Goal: Check status: Check status

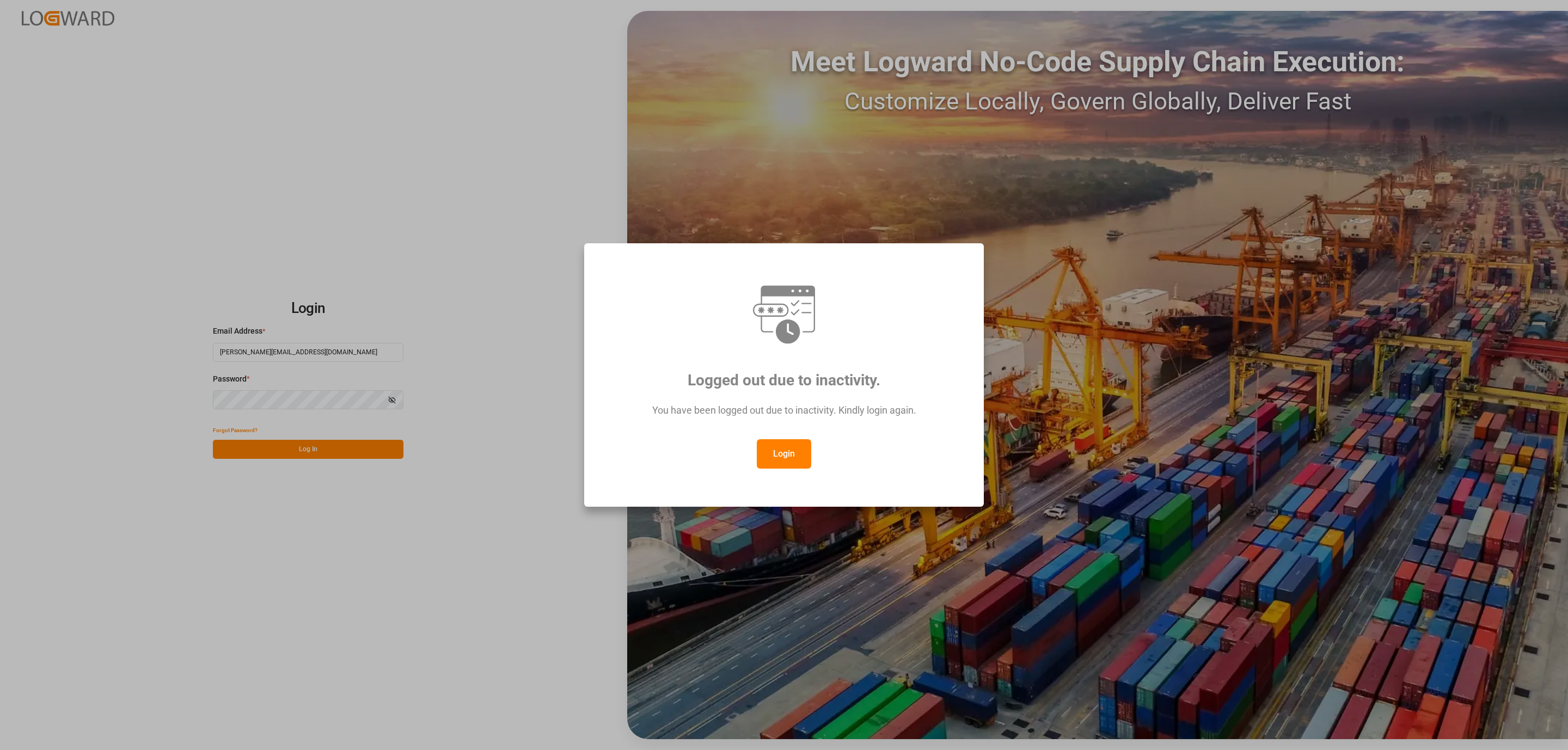
click at [787, 442] on button "Login" at bounding box center [784, 454] width 54 height 29
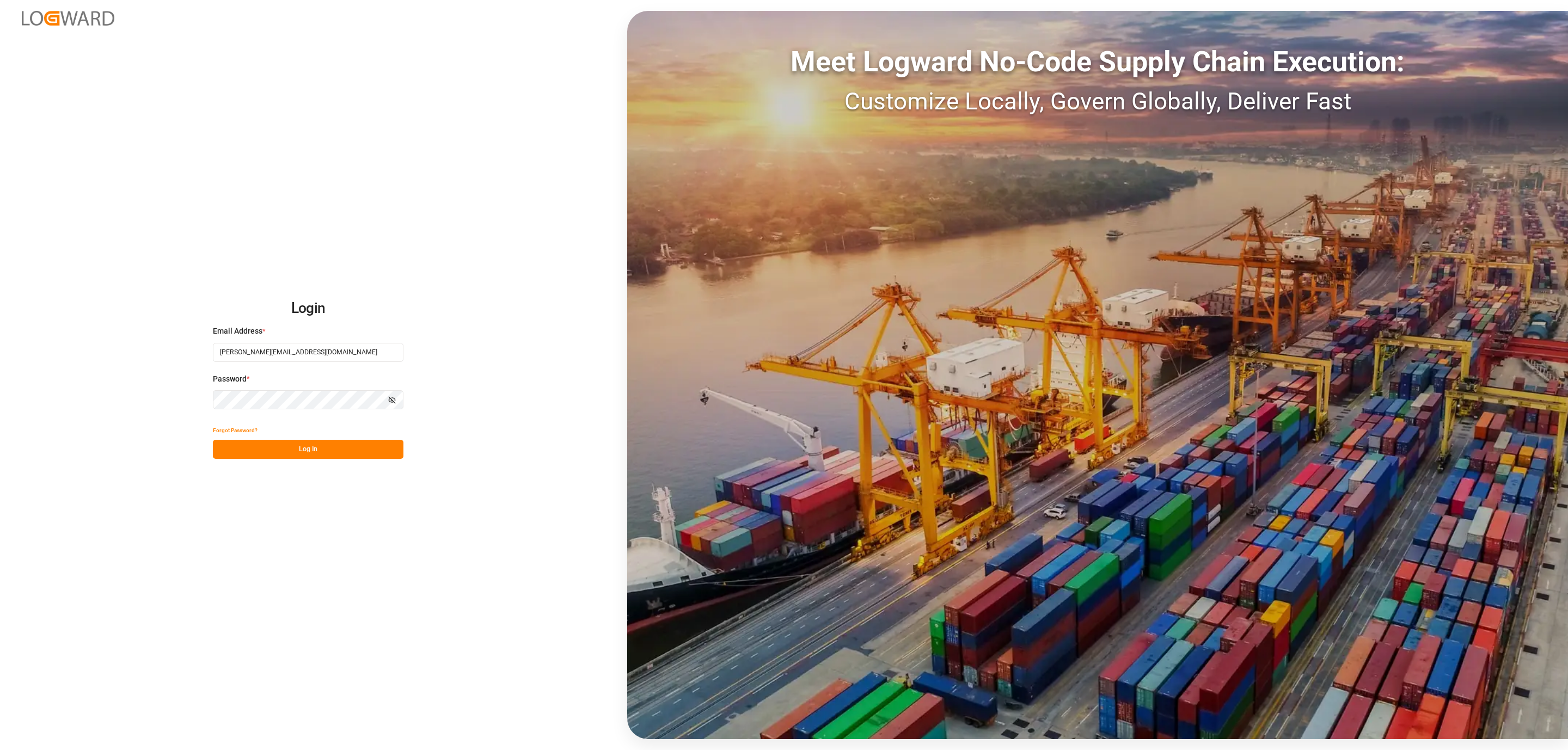
click at [335, 443] on button "Log In" at bounding box center [308, 449] width 191 height 19
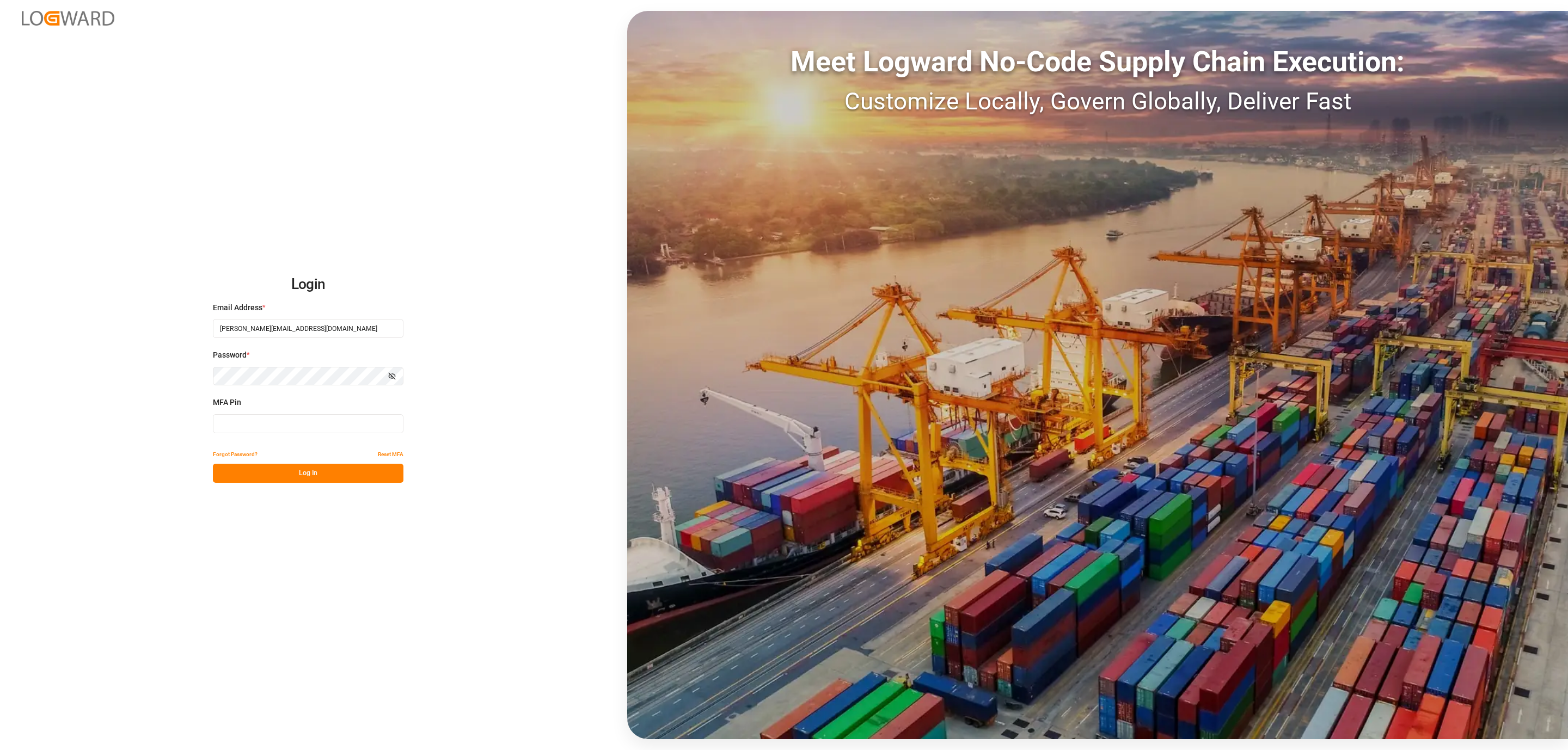
click at [268, 422] on input at bounding box center [308, 423] width 191 height 19
type input "801030"
click at [248, 474] on button "Log In" at bounding box center [308, 473] width 191 height 19
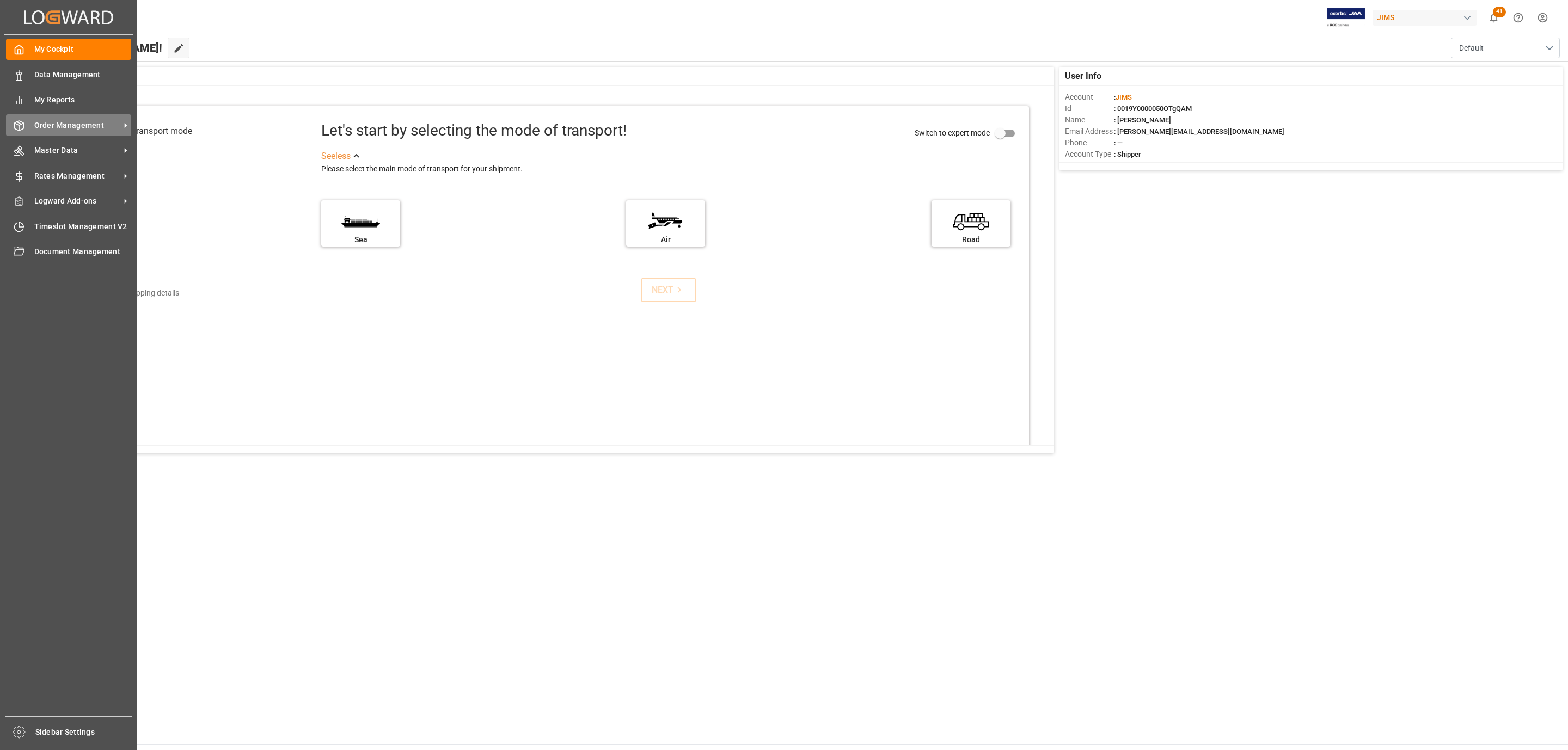
click at [64, 127] on span "Order Management" at bounding box center [77, 125] width 86 height 12
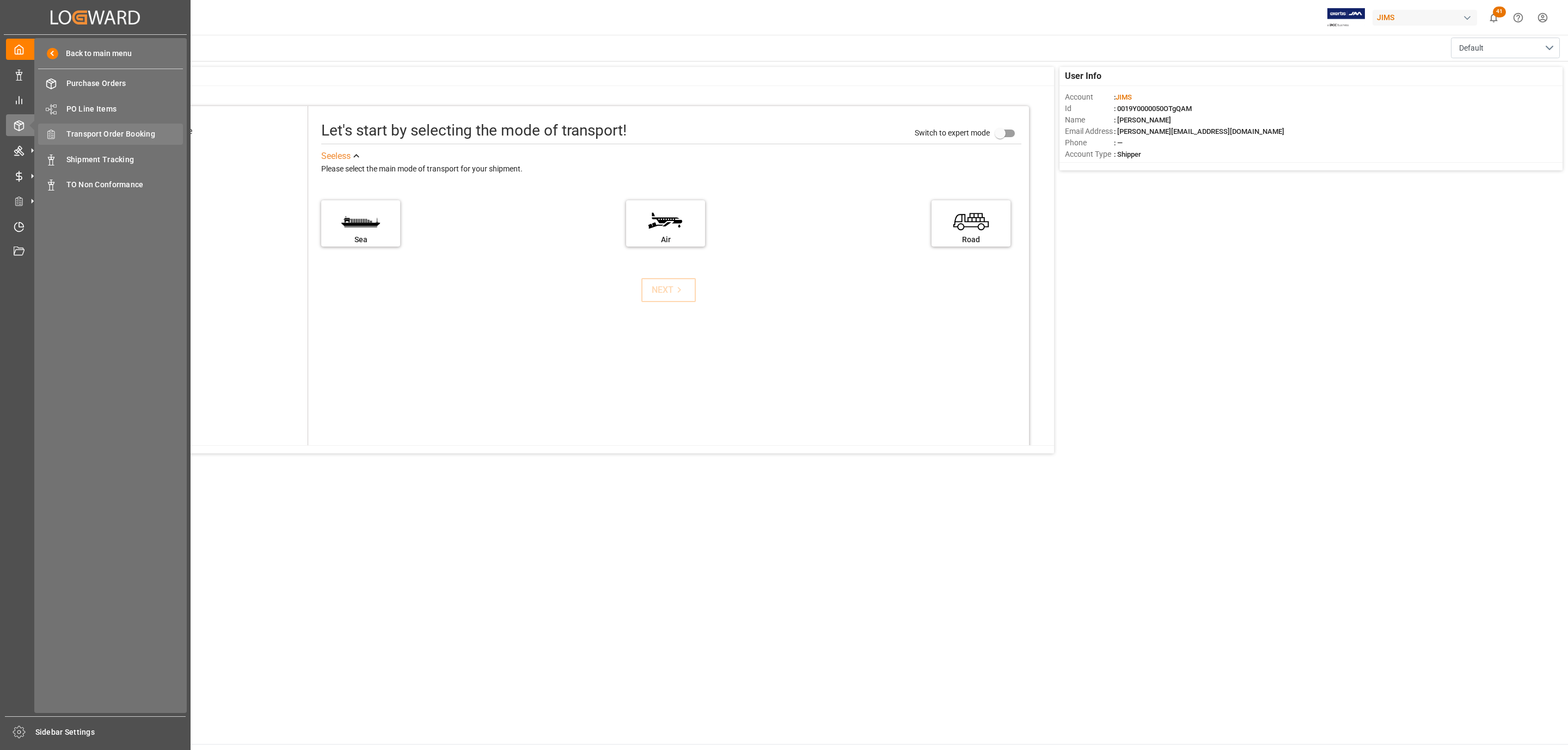
click at [121, 134] on span "Transport Order Booking" at bounding box center [125, 134] width 117 height 12
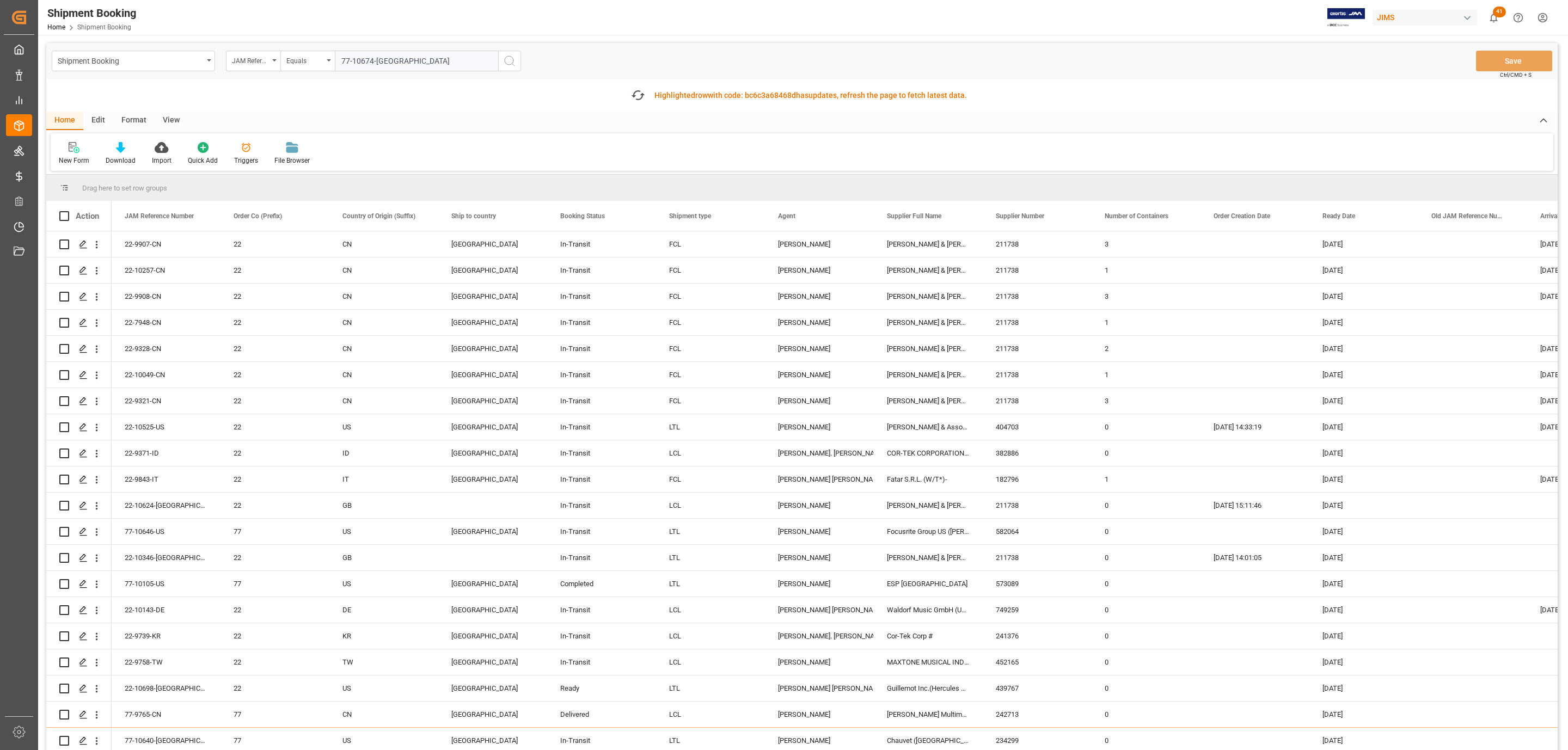
type input "77-10674-[GEOGRAPHIC_DATA]"
click at [511, 59] on icon "search button" at bounding box center [509, 61] width 13 height 13
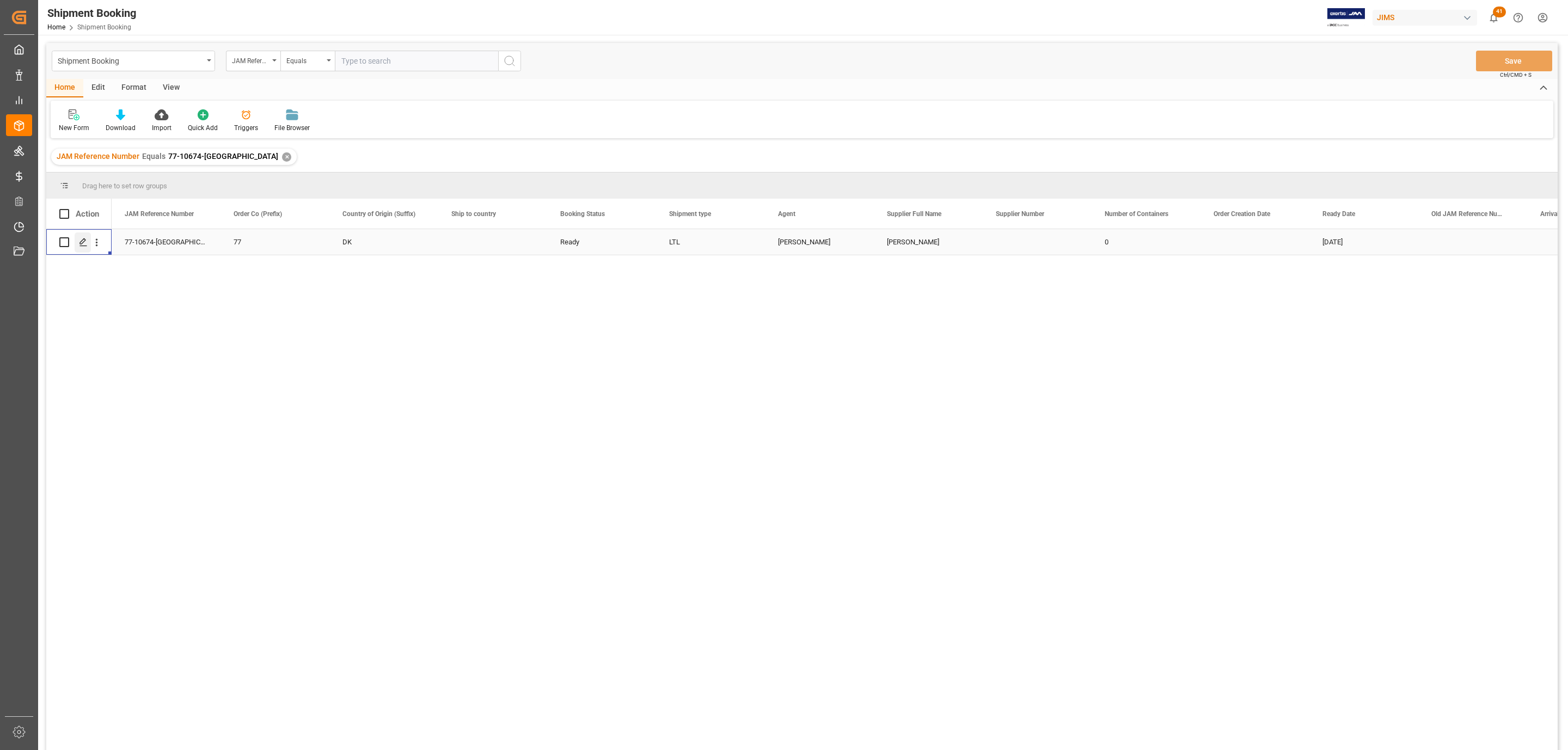
click at [77, 240] on div "Press SPACE to select this row." at bounding box center [82, 242] width 16 height 20
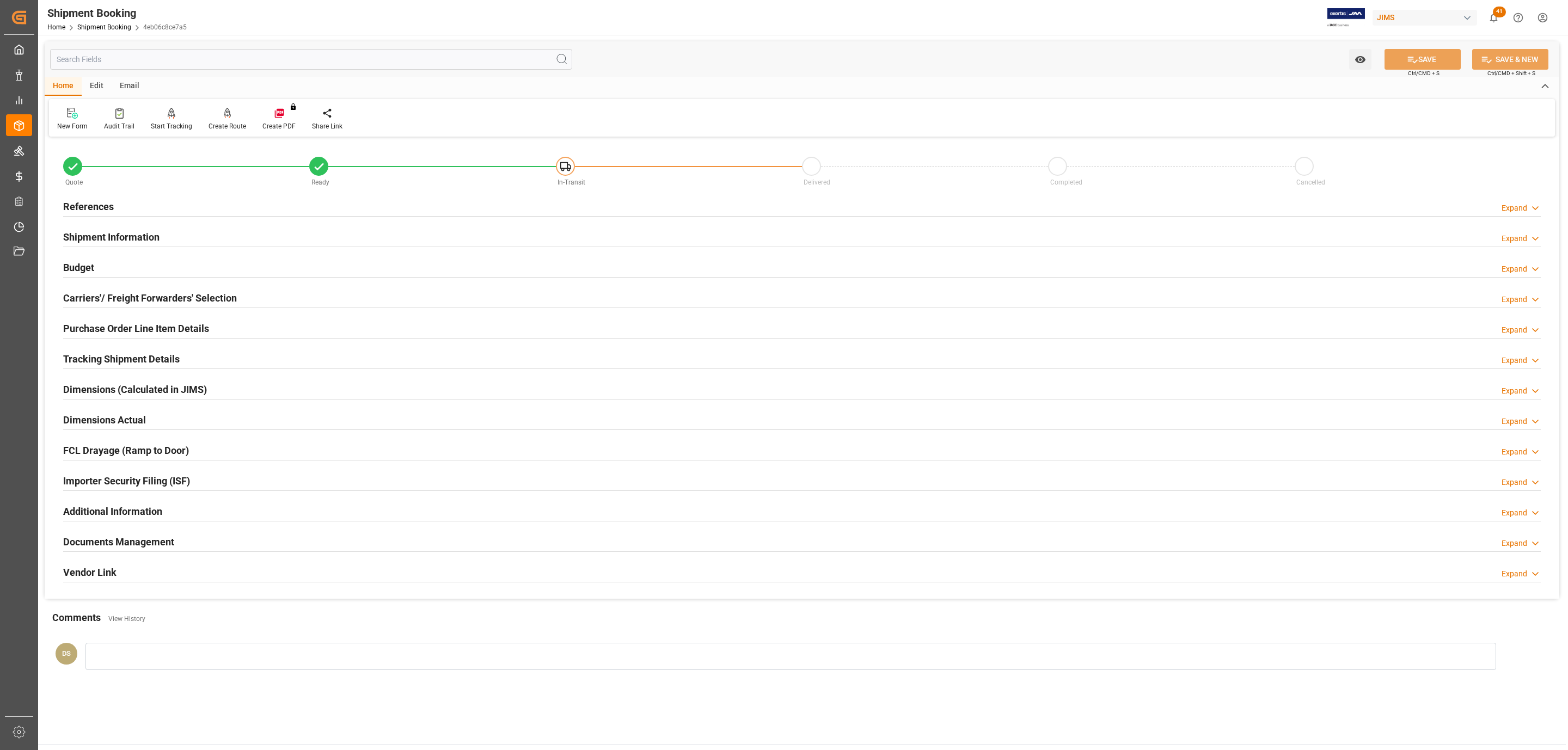
click at [88, 357] on h2 "Tracking Shipment Details" at bounding box center [121, 359] width 117 height 15
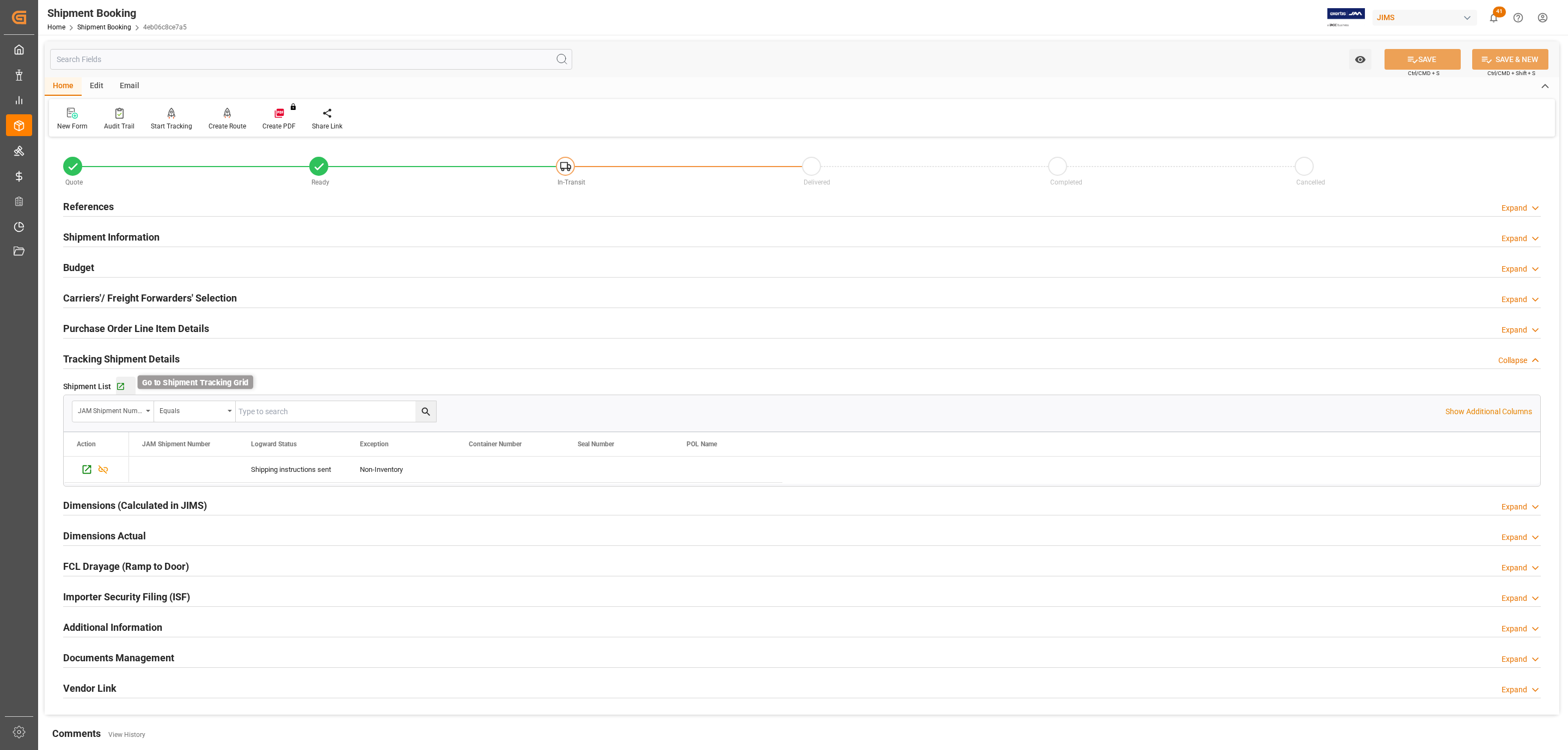
click at [116, 386] on icon "button" at bounding box center [120, 387] width 9 height 9
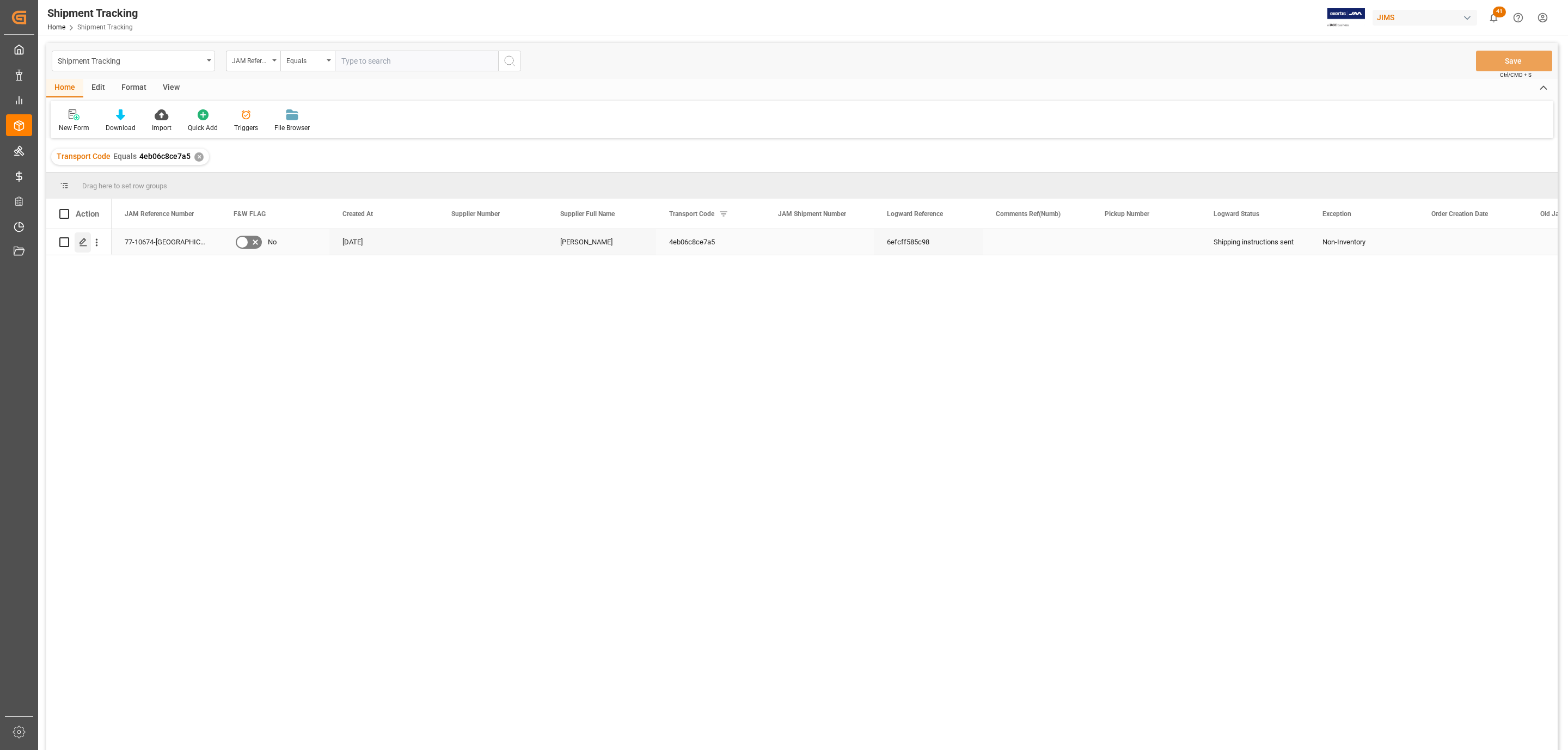
click at [80, 239] on icon "Press SPACE to select this row." at bounding box center [83, 242] width 8 height 8
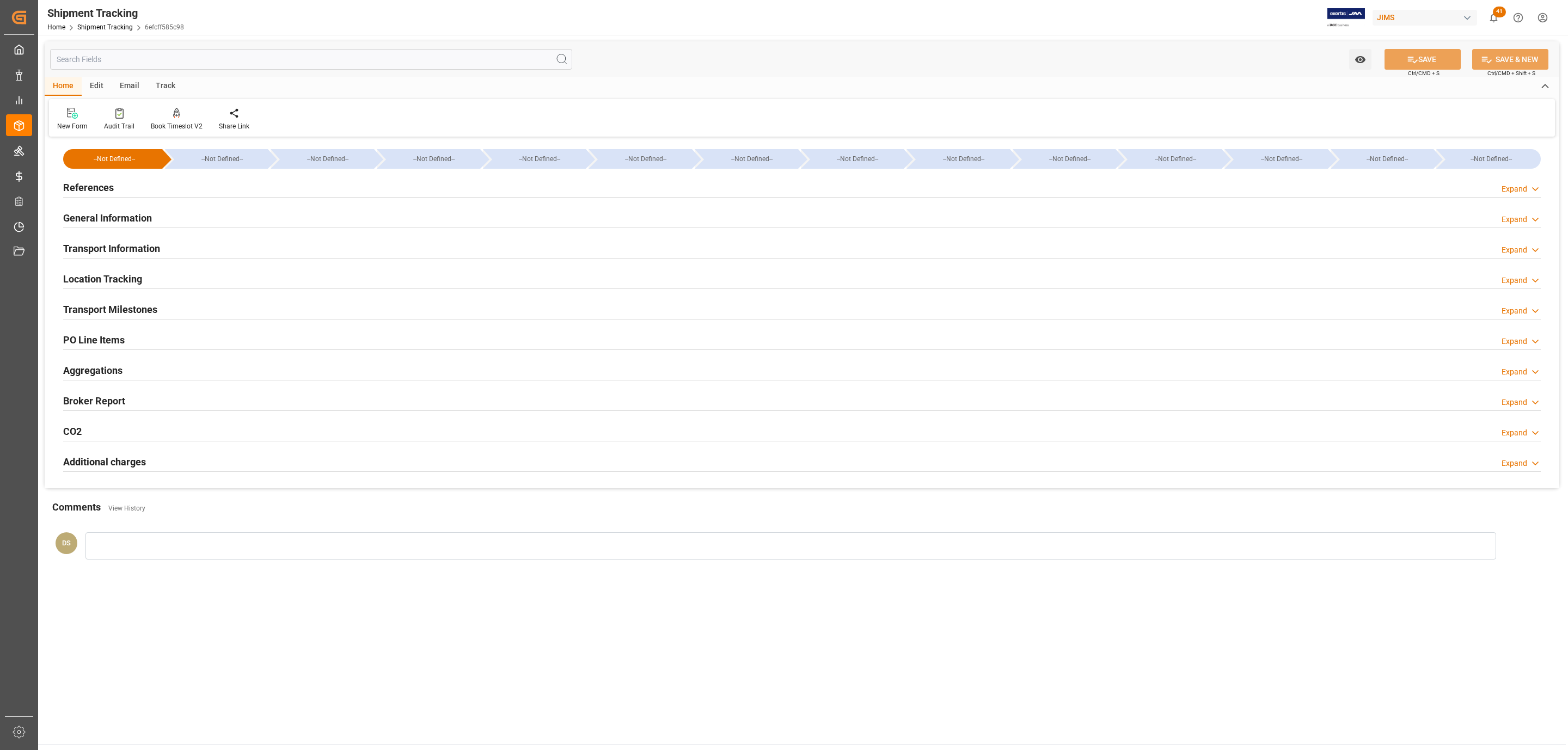
click at [127, 308] on h2 "Transport Milestones" at bounding box center [110, 309] width 94 height 15
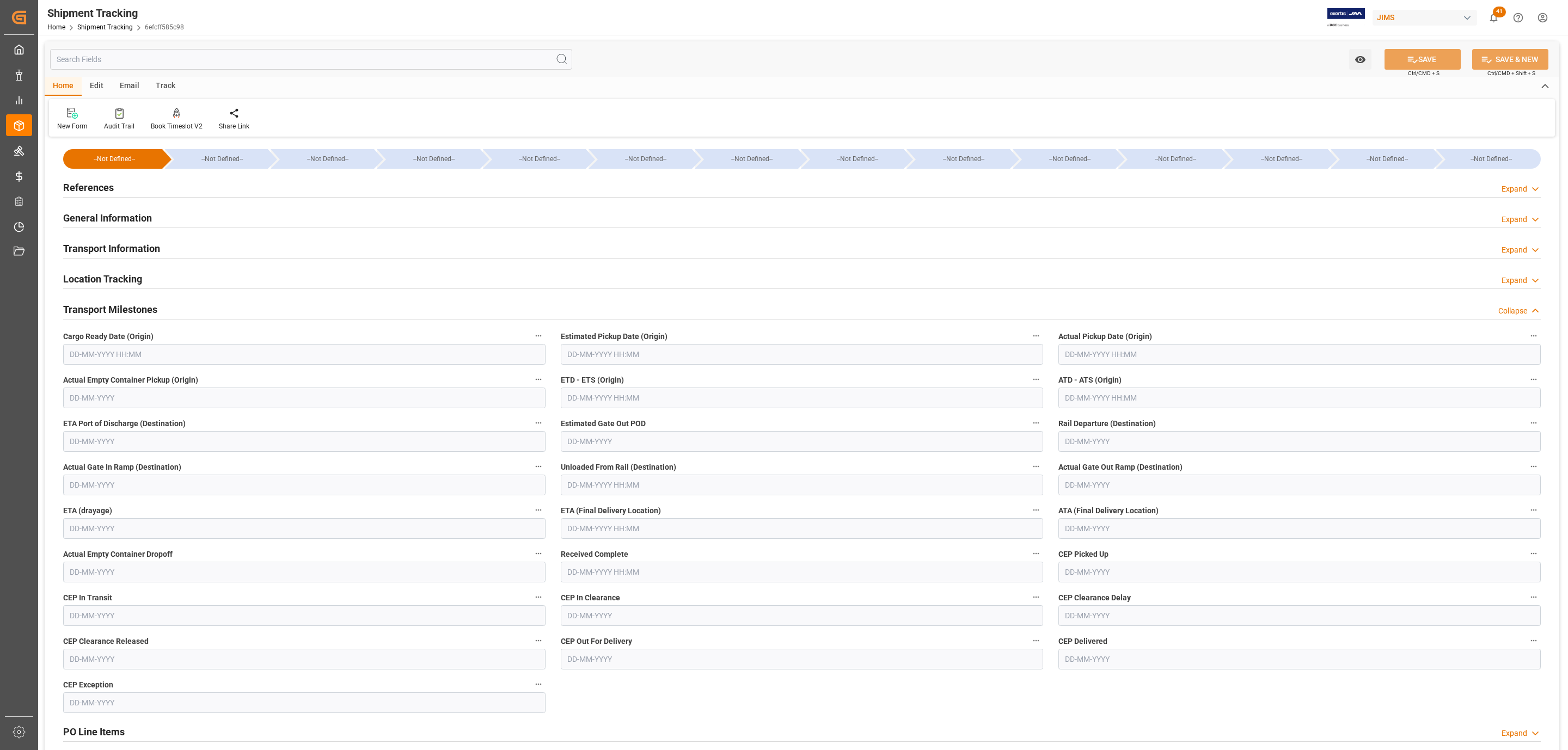
click at [121, 350] on input "text" at bounding box center [304, 354] width 482 height 21
drag, startPoint x: 81, startPoint y: 508, endPoint x: 87, endPoint y: 505, distance: 6.7
click at [81, 508] on span "25" at bounding box center [77, 506] width 7 height 8
type input "25-08-2025 00:00"
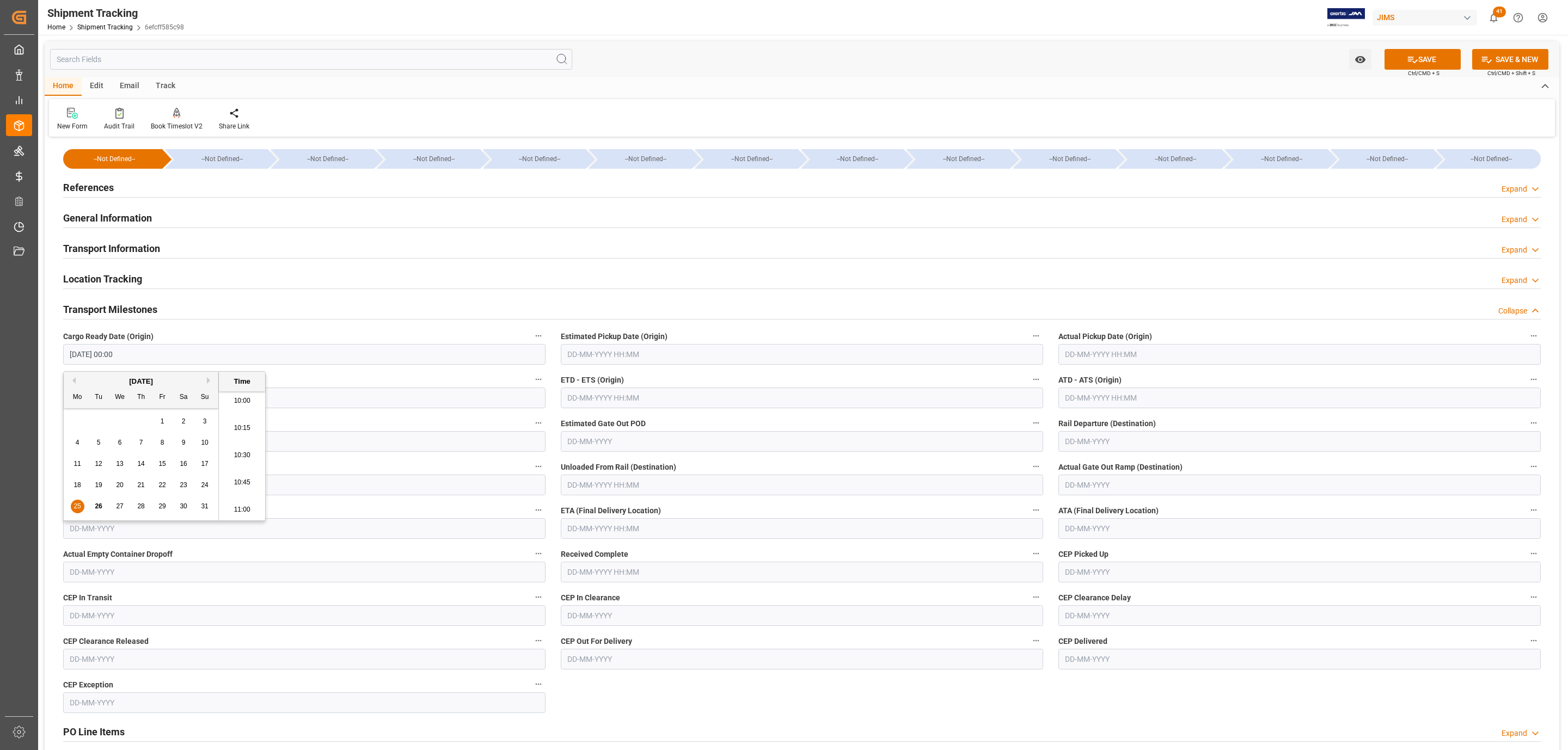
click at [610, 356] on input "text" at bounding box center [801, 354] width 482 height 21
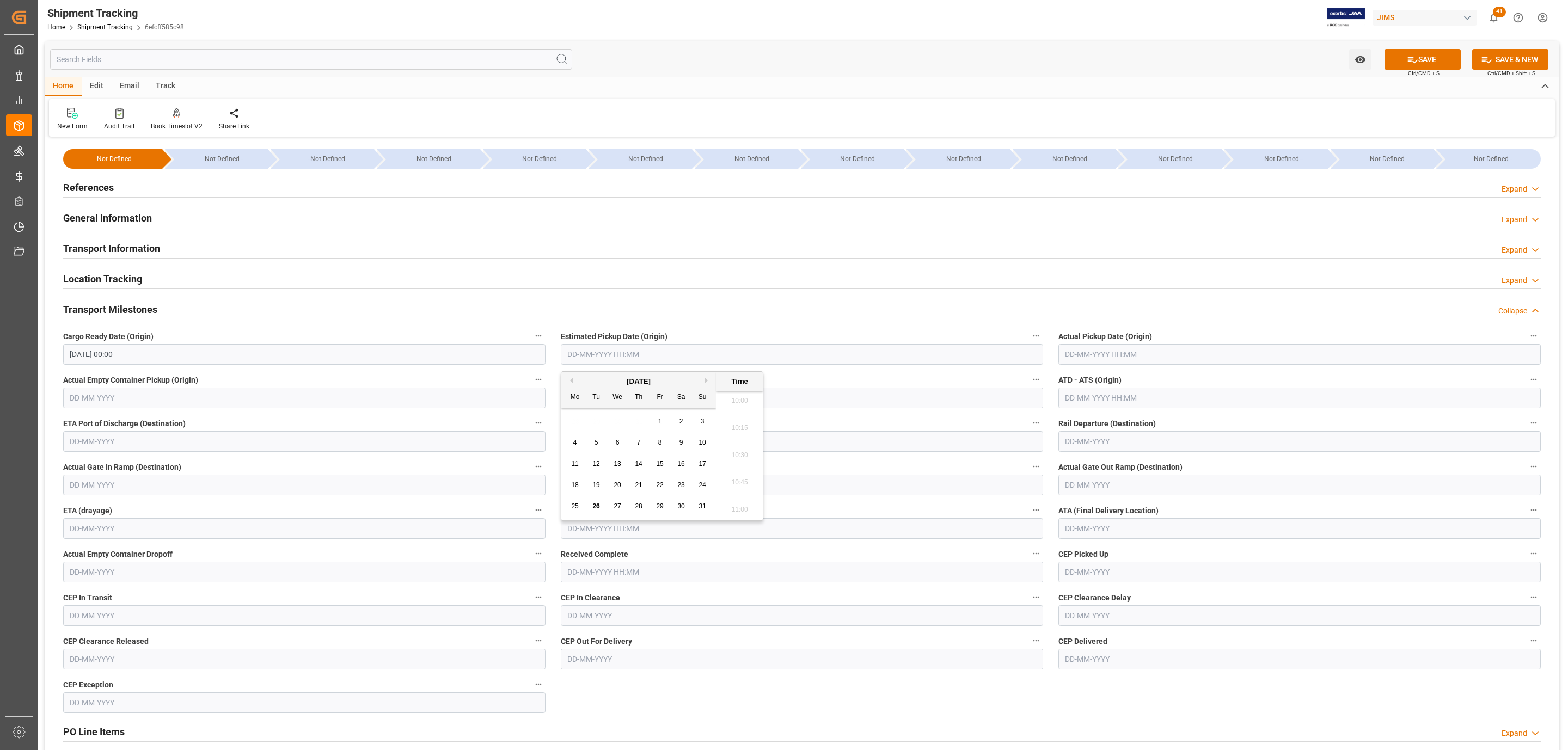
click at [636, 505] on span "28" at bounding box center [638, 506] width 7 height 8
type input "28-08-2025 00:00"
click at [1085, 354] on input "text" at bounding box center [1299, 354] width 482 height 21
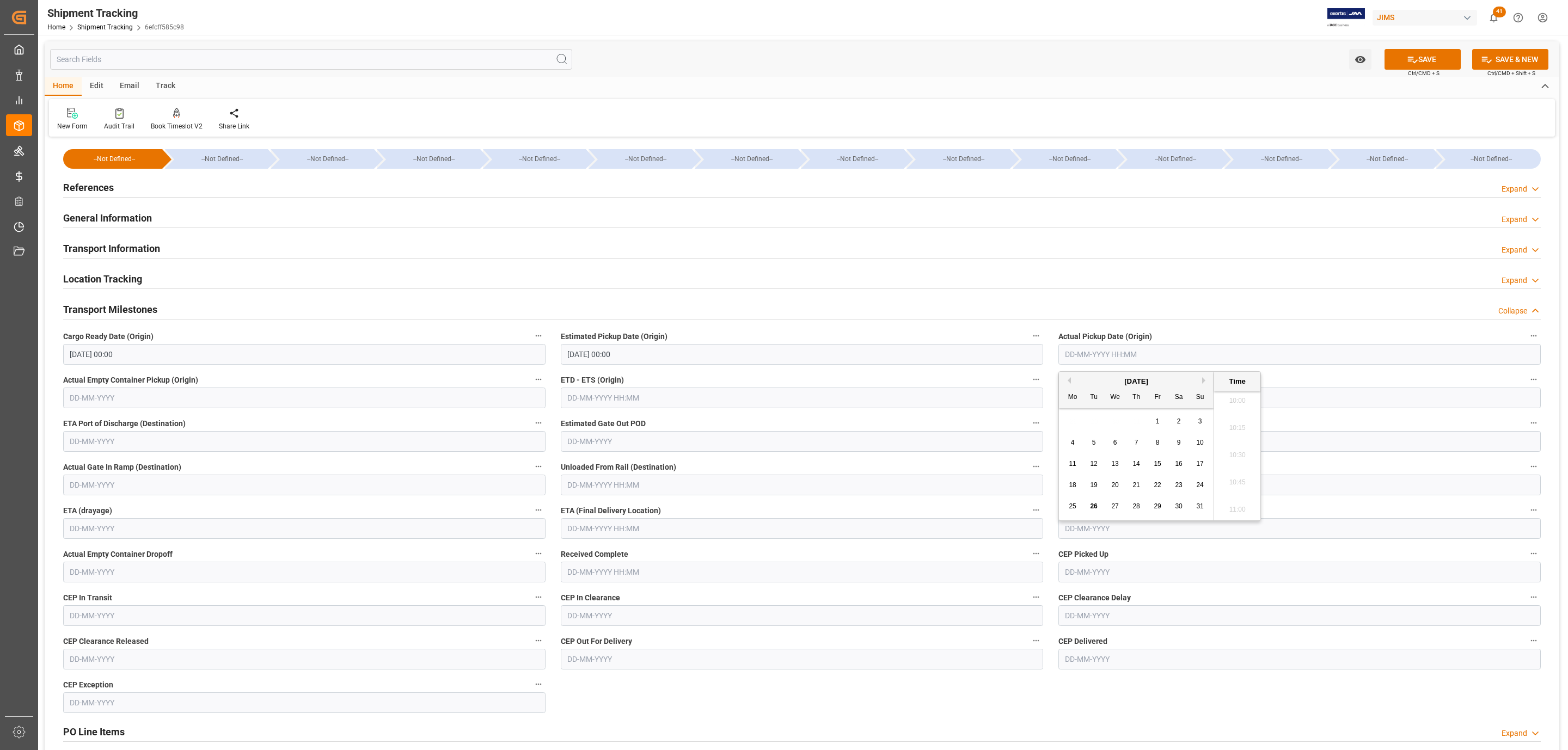
click at [1133, 507] on span "28" at bounding box center [1136, 506] width 7 height 8
type input "28-08-2025 00:00"
click at [583, 536] on input "text" at bounding box center [801, 528] width 482 height 21
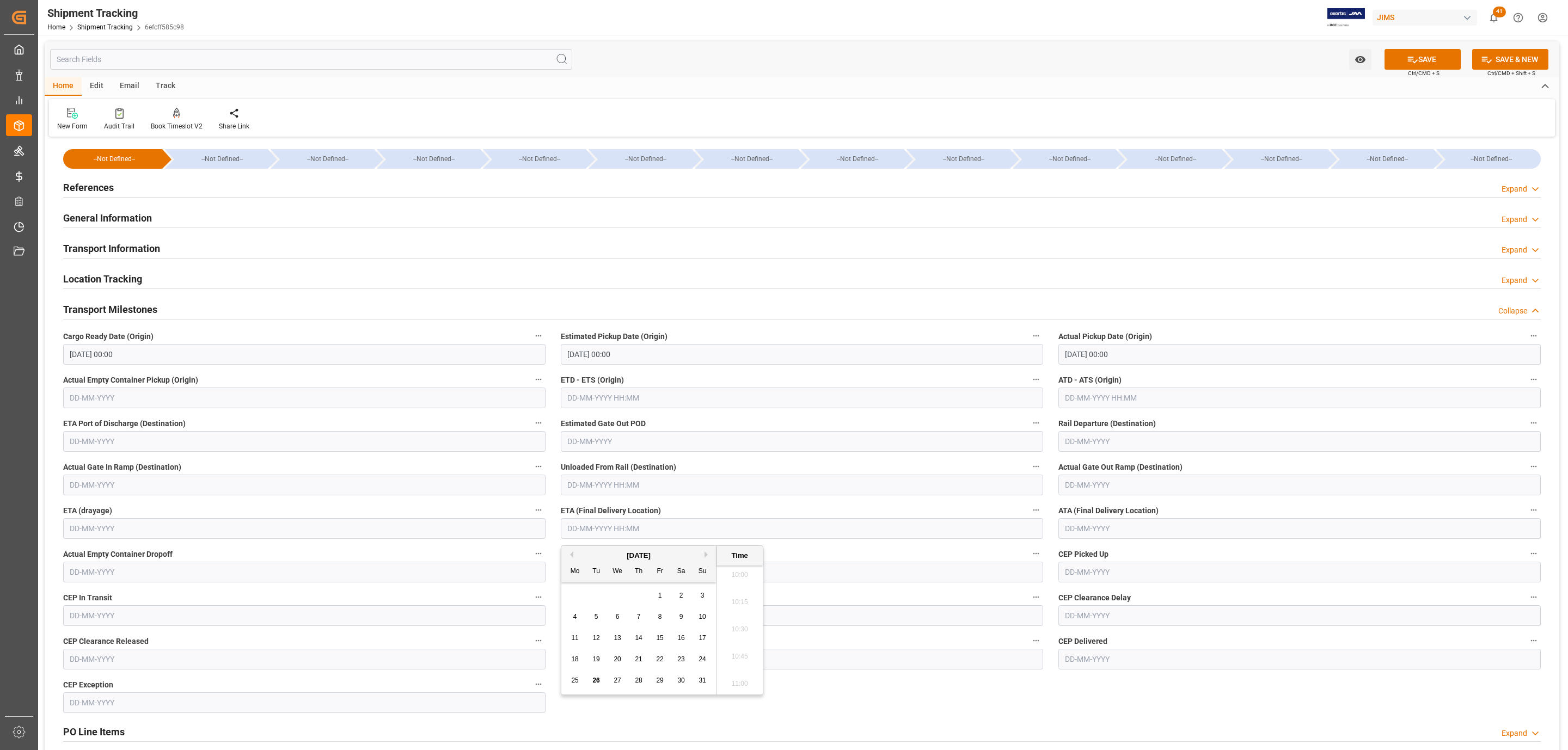
click at [591, 588] on div "28 29 30 31 1 2 3" at bounding box center [639, 596] width 149 height 21
click at [707, 557] on button "Next Month" at bounding box center [708, 554] width 7 height 7
click at [617, 595] on span "3" at bounding box center [617, 596] width 4 height 8
type input "03-09-2025 00:00"
click at [1415, 54] on icon at bounding box center [1412, 59] width 12 height 12
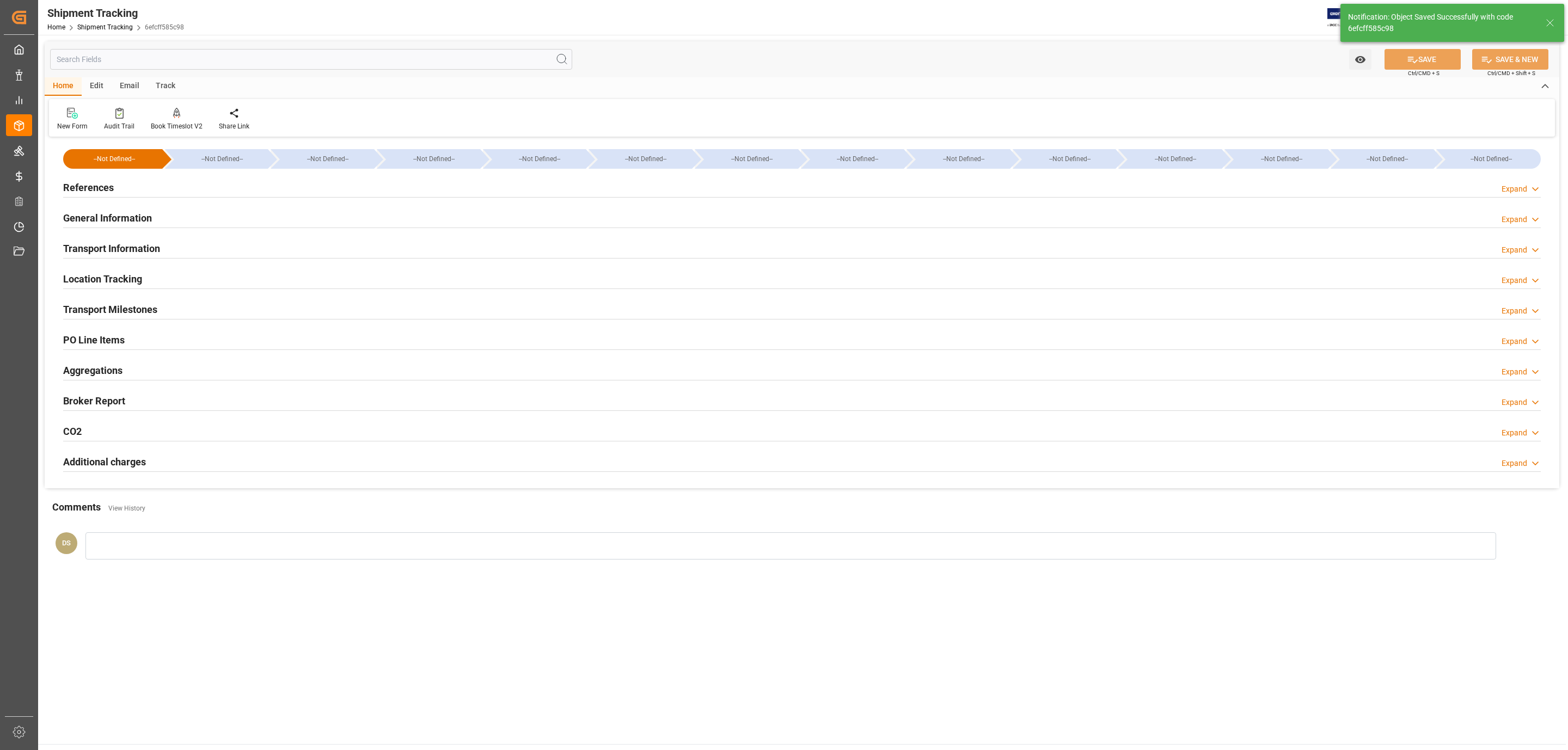
click at [130, 182] on div "References Expand" at bounding box center [801, 186] width 1478 height 21
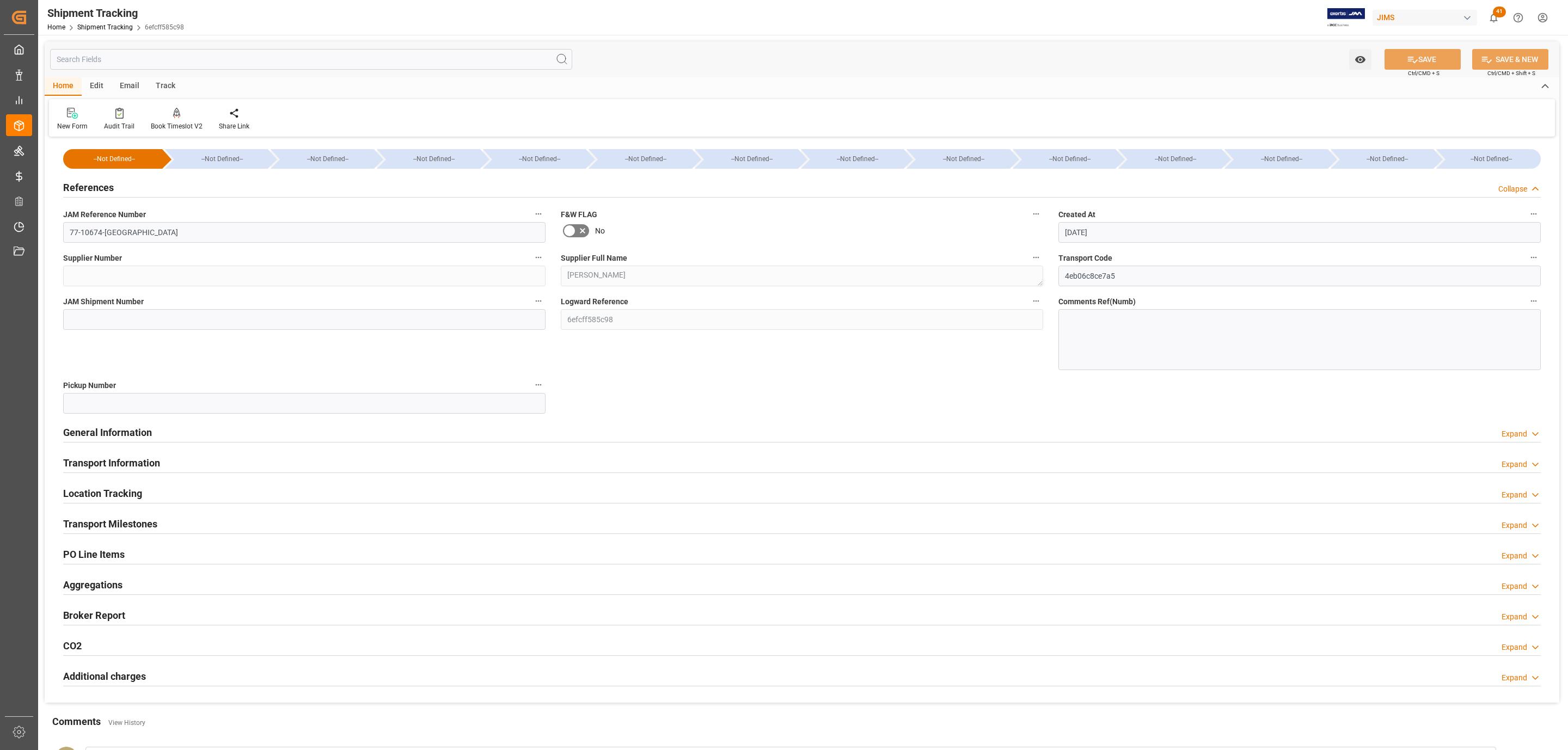
click at [130, 182] on div "References Collapse" at bounding box center [801, 186] width 1478 height 21
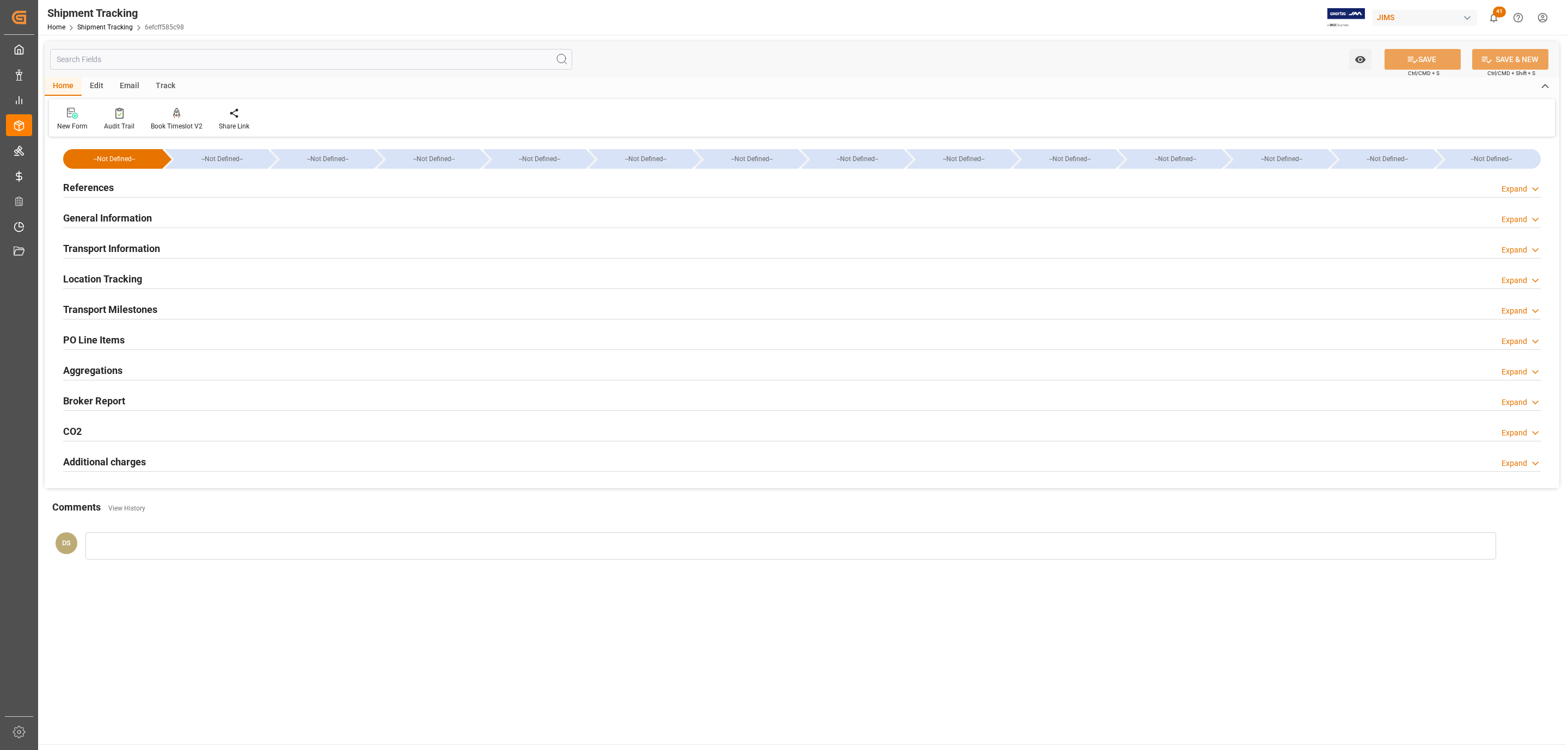
click at [110, 337] on h2 "PO Line Items" at bounding box center [94, 340] width 61 height 15
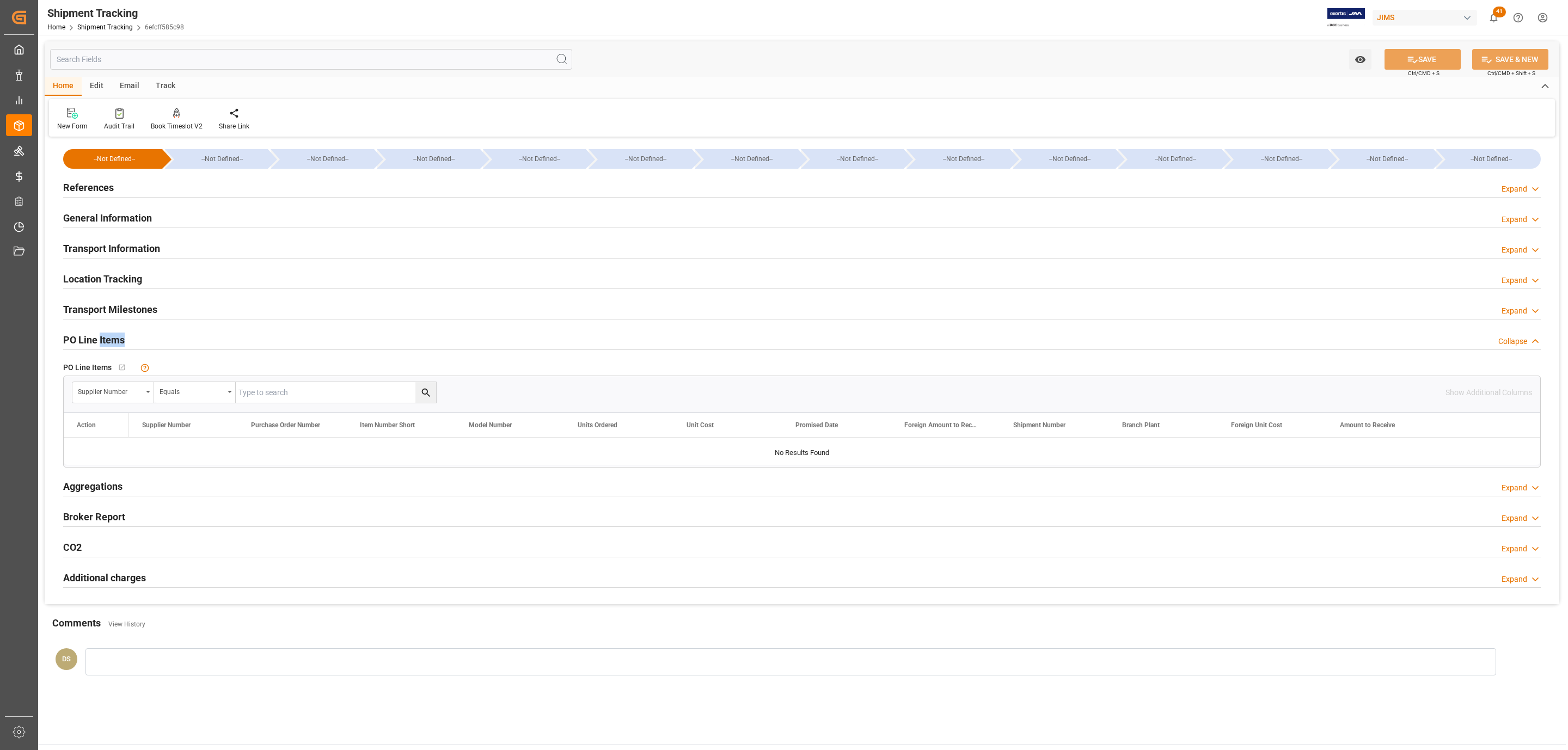
click at [110, 337] on h2 "PO Line Items" at bounding box center [94, 340] width 61 height 15
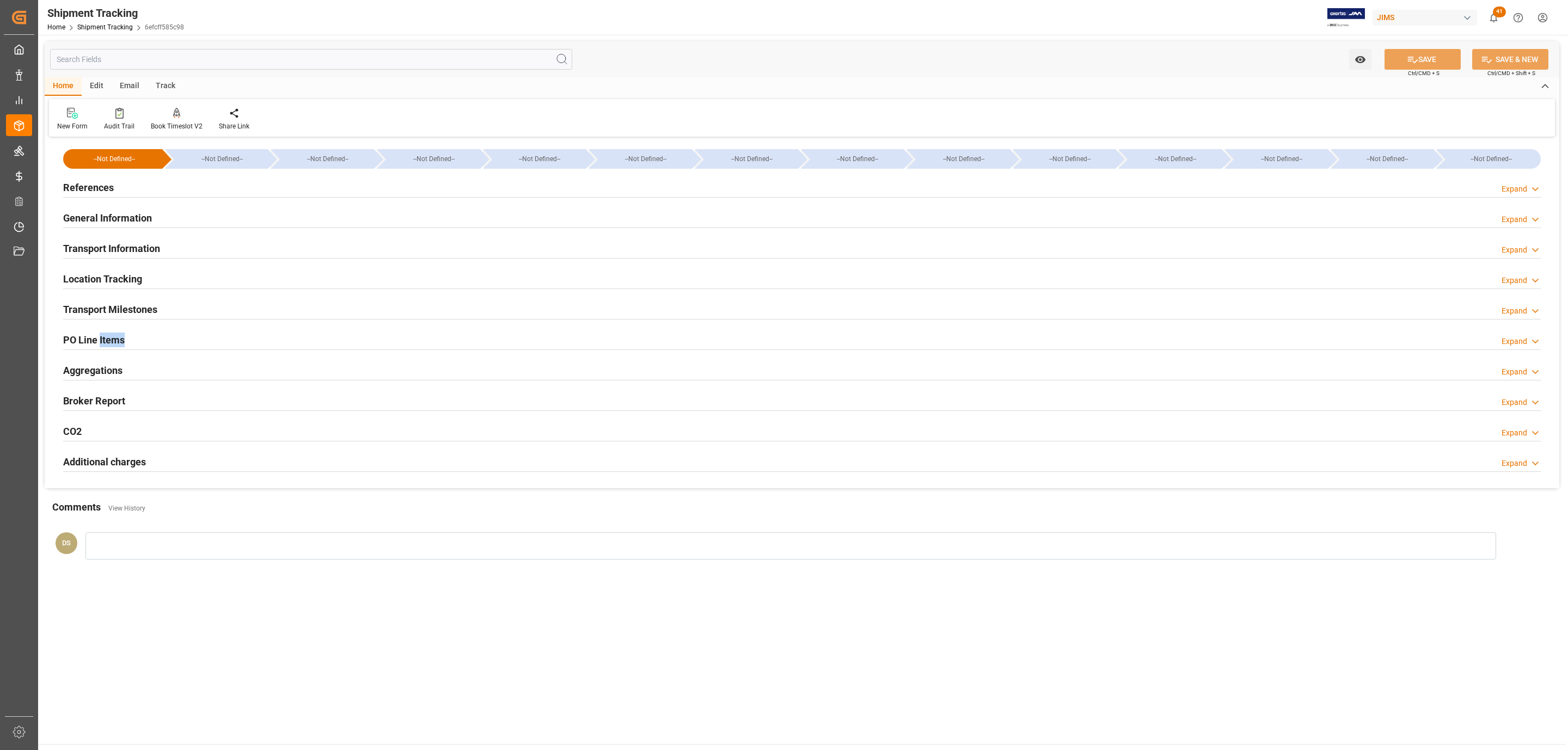
click at [112, 303] on h2 "Transport Milestones" at bounding box center [110, 309] width 94 height 15
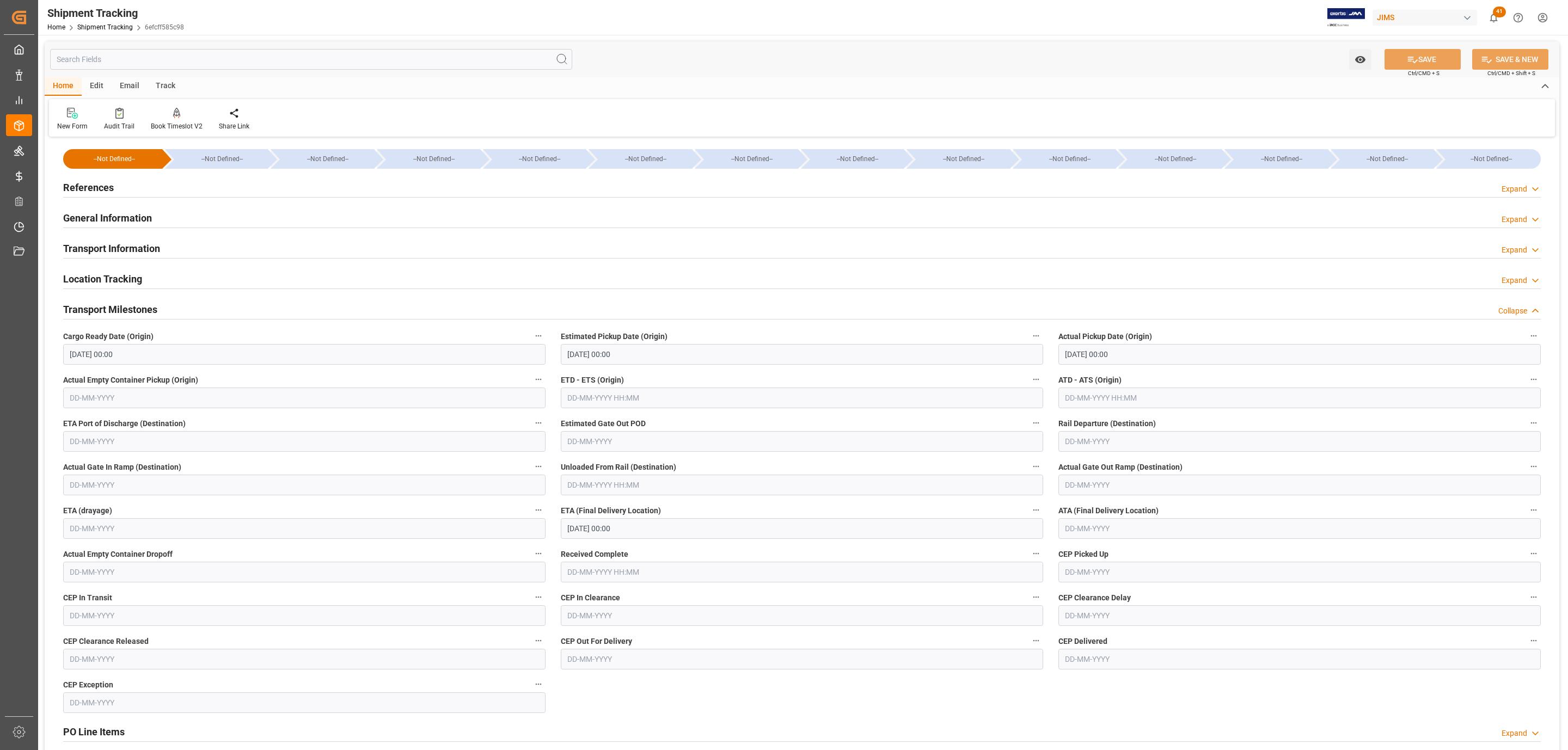
click at [112, 303] on h2 "Transport Milestones" at bounding box center [110, 309] width 94 height 15
